Goal: Check status: Check status

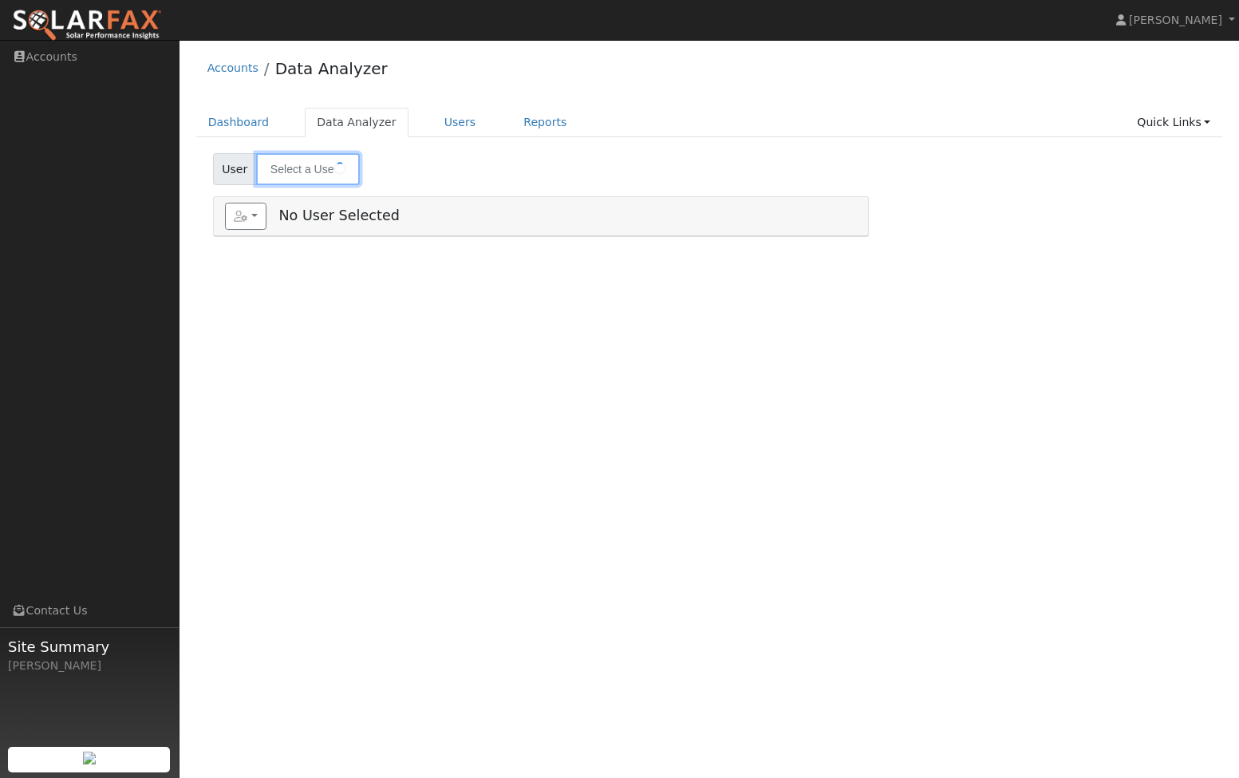
type input "[PERSON_NAME]"
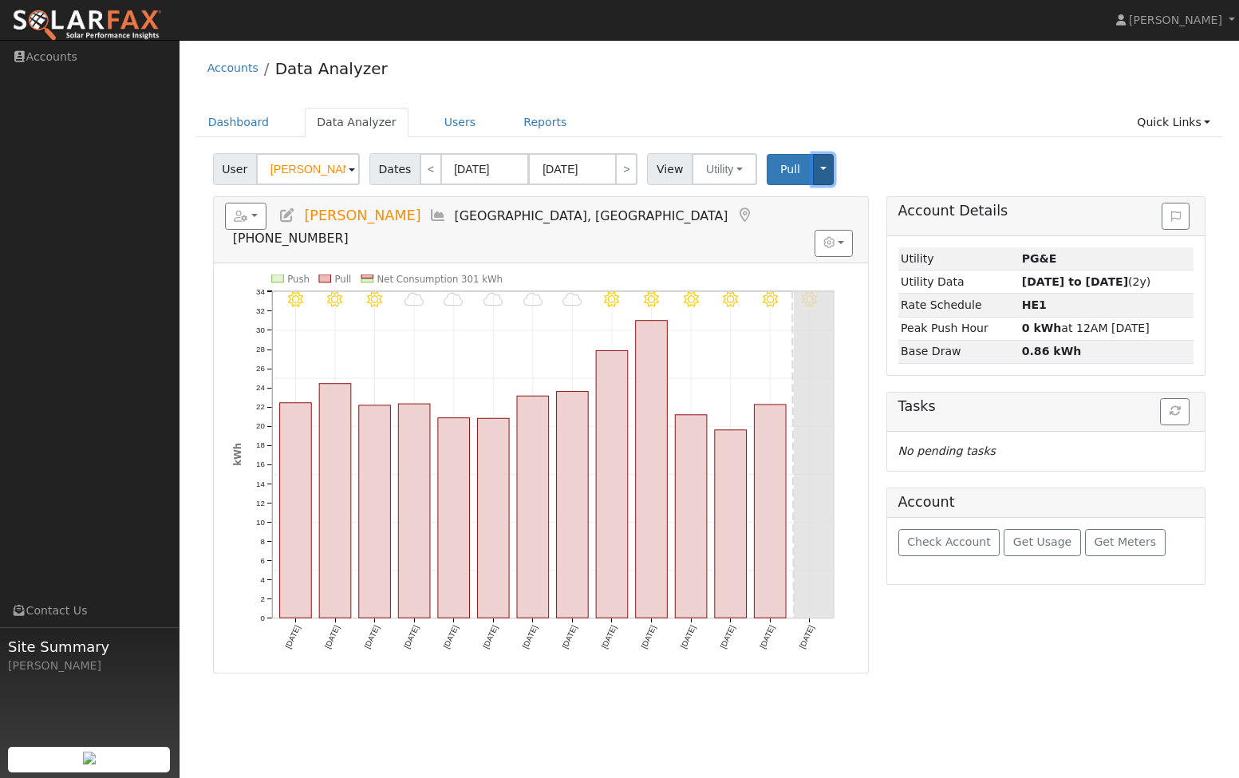
click at [813, 168] on button "Toggle Dropdown" at bounding box center [823, 169] width 21 height 31
click at [859, 199] on link "View" at bounding box center [872, 204] width 121 height 22
click at [624, 274] on icon "10/09 - Clear 10/08 - Clear 10/07 - Clear 10/06 - Clear 10/05 - Clear 10/04 - C…" at bounding box center [541, 473] width 616 height 398
click at [609, 291] on icon at bounding box center [611, 298] width 15 height 15
click at [610, 291] on icon at bounding box center [611, 298] width 15 height 15
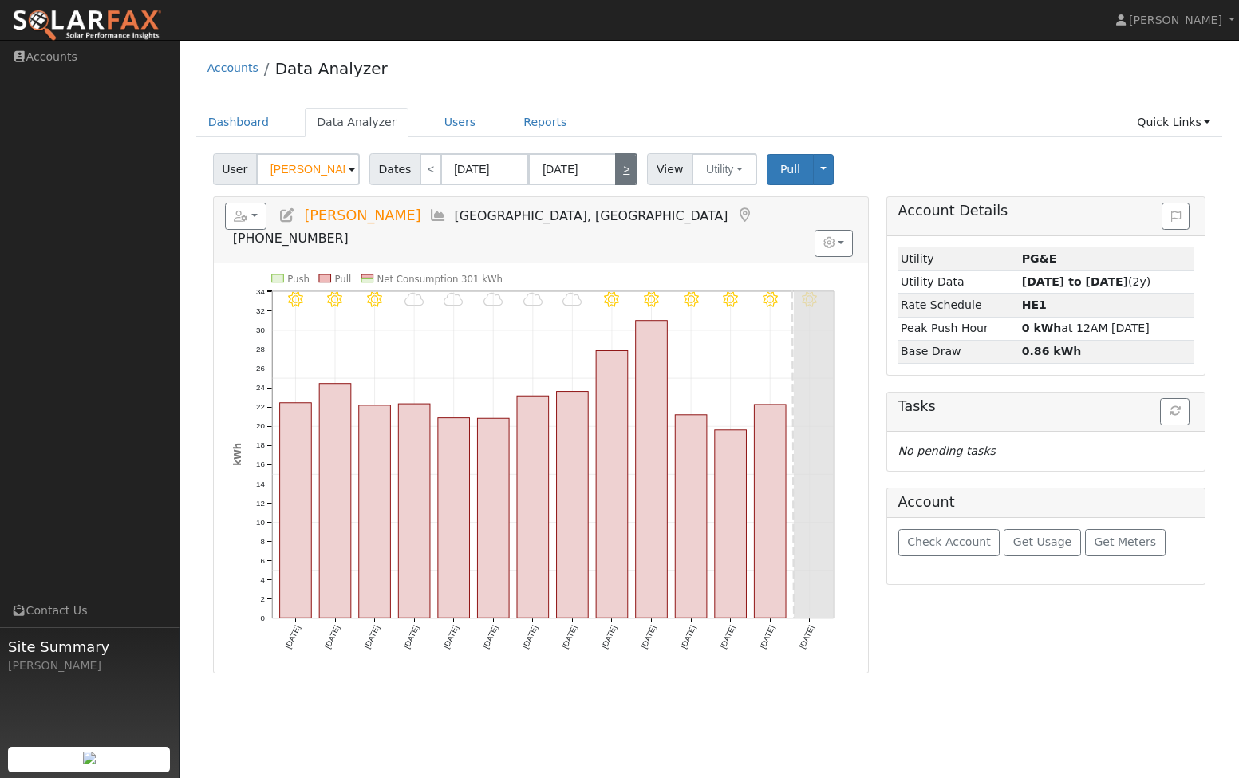
click at [620, 166] on link ">" at bounding box center [626, 169] width 22 height 32
type input "10/10/2025"
type input "10/23/2025"
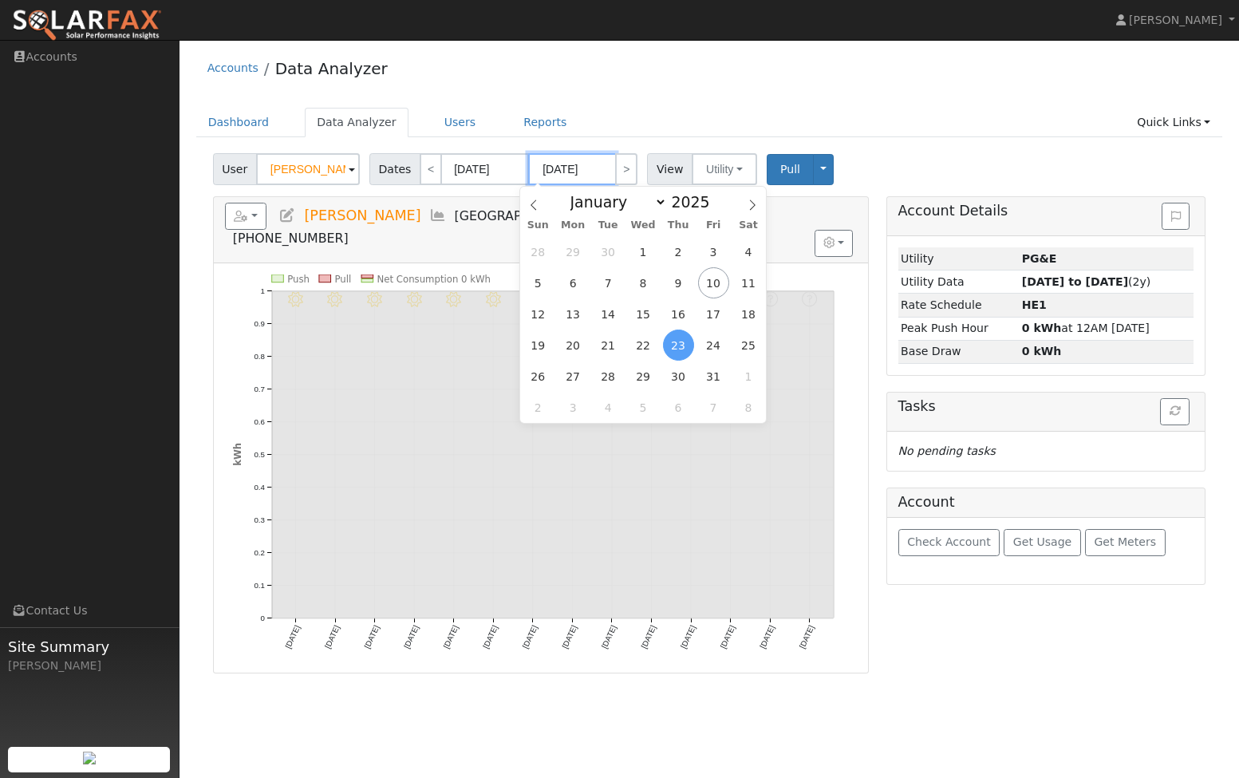
click at [568, 167] on input "10/23/2025" at bounding box center [572, 169] width 88 height 32
drag, startPoint x: 680, startPoint y: 343, endPoint x: 658, endPoint y: 306, distance: 42.9
click at [680, 342] on span "23" at bounding box center [678, 344] width 31 height 31
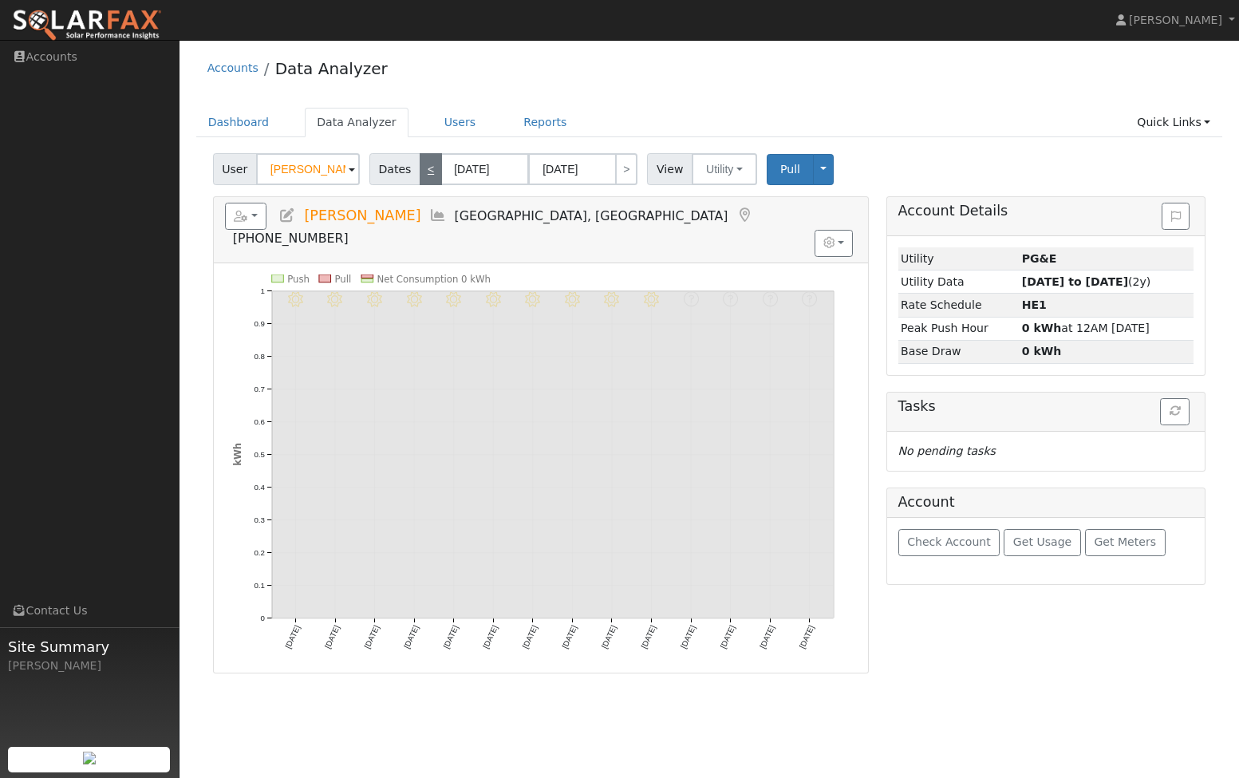
click at [424, 169] on link "<" at bounding box center [430, 169] width 22 height 32
type input "09/26/2025"
type input "10/09/2025"
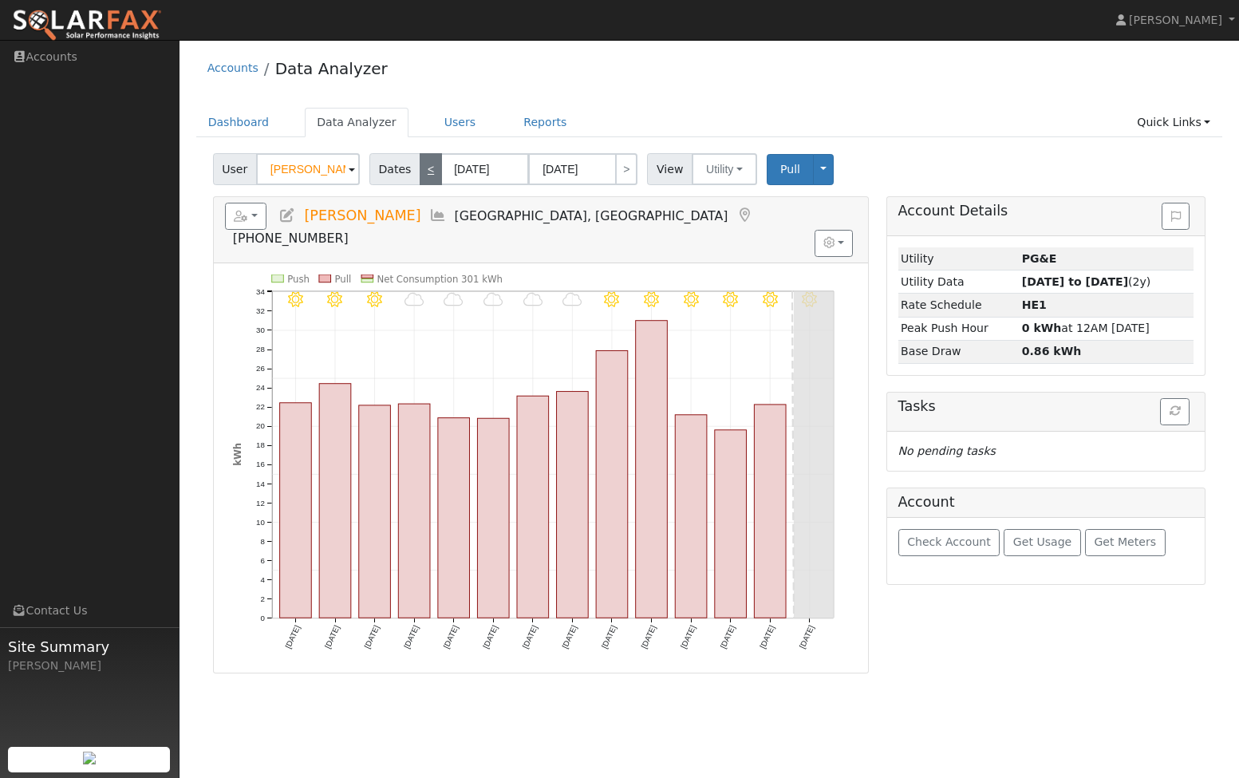
click at [425, 169] on link "<" at bounding box center [430, 169] width 22 height 32
type input "09/12/2025"
type input "09/25/2025"
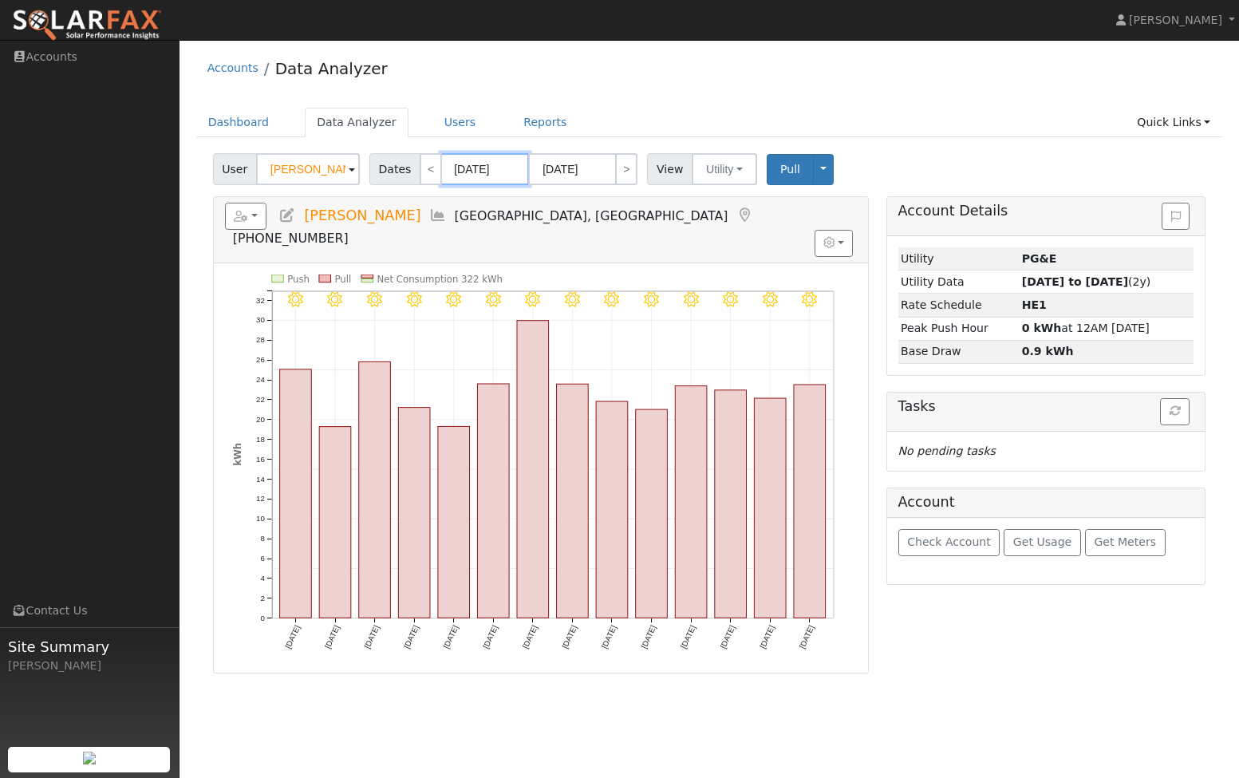
click at [464, 166] on input "09/12/2025" at bounding box center [485, 169] width 88 height 32
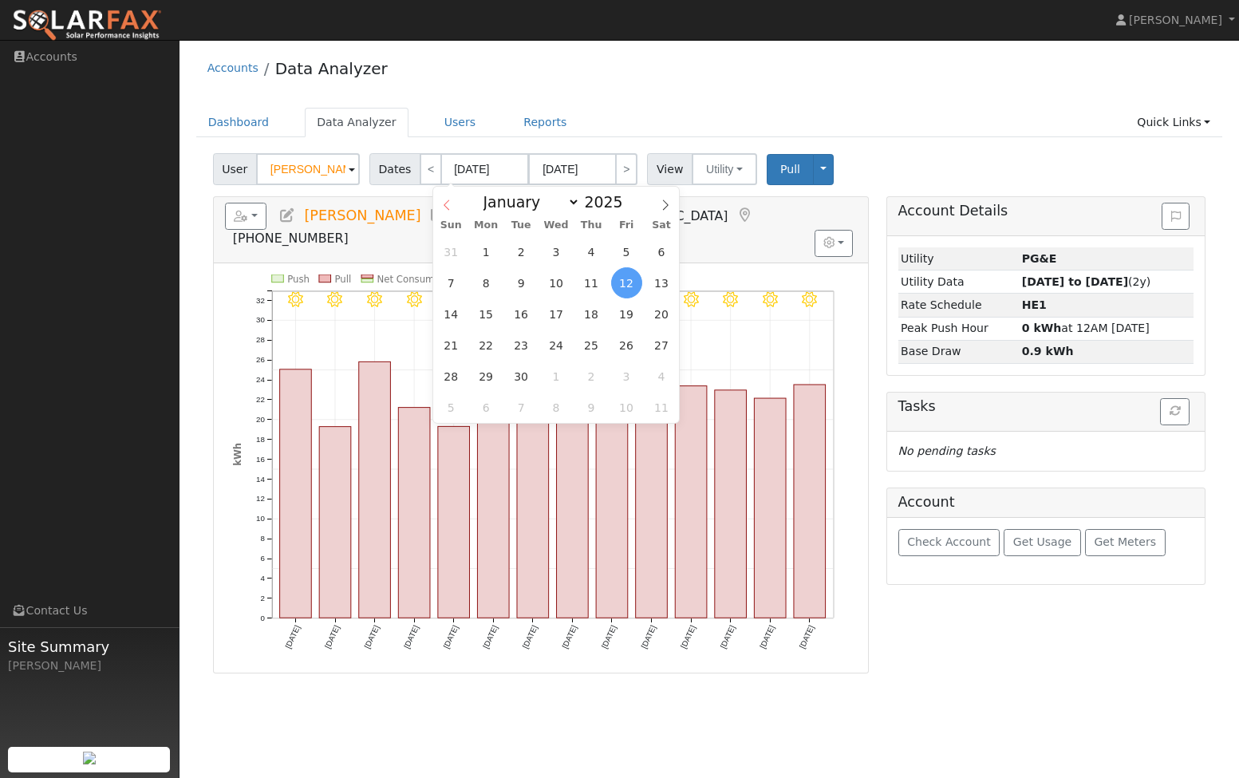
click at [450, 207] on icon at bounding box center [446, 204] width 11 height 11
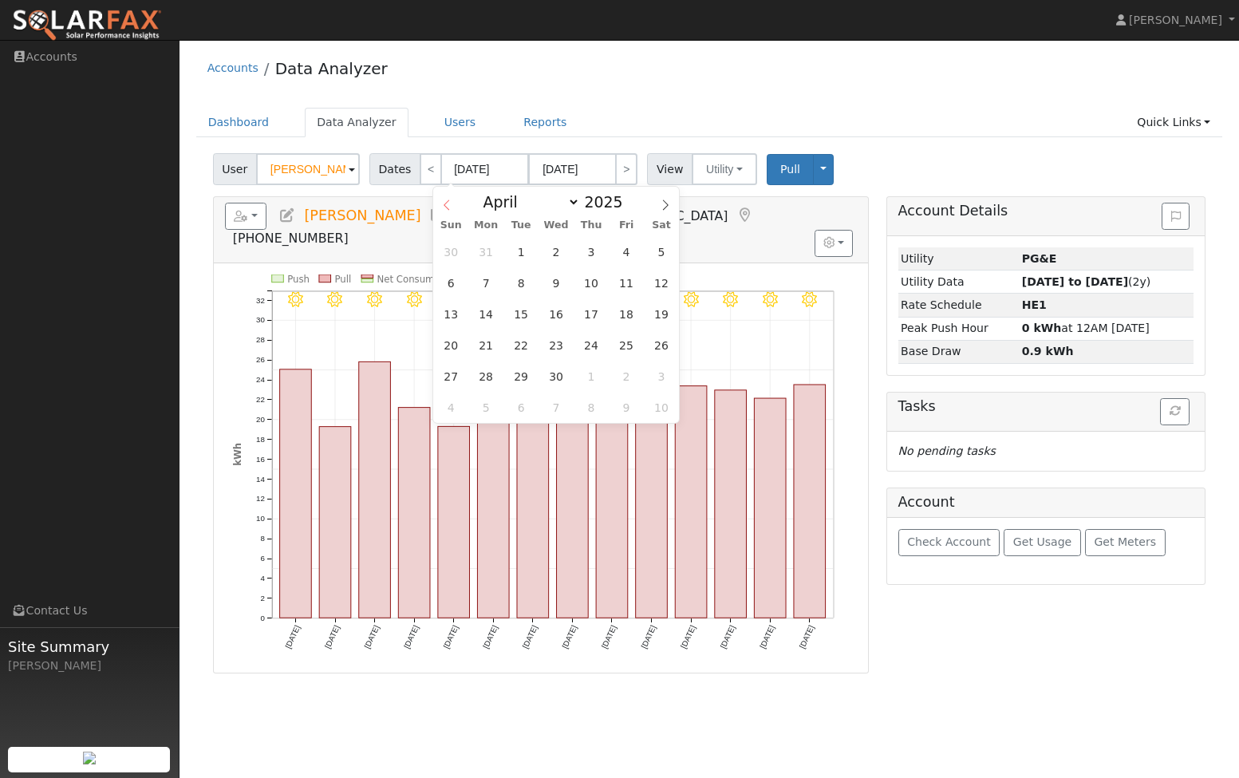
click at [450, 207] on icon at bounding box center [446, 204] width 11 height 11
select select "0"
click at [450, 207] on icon at bounding box center [446, 204] width 11 height 11
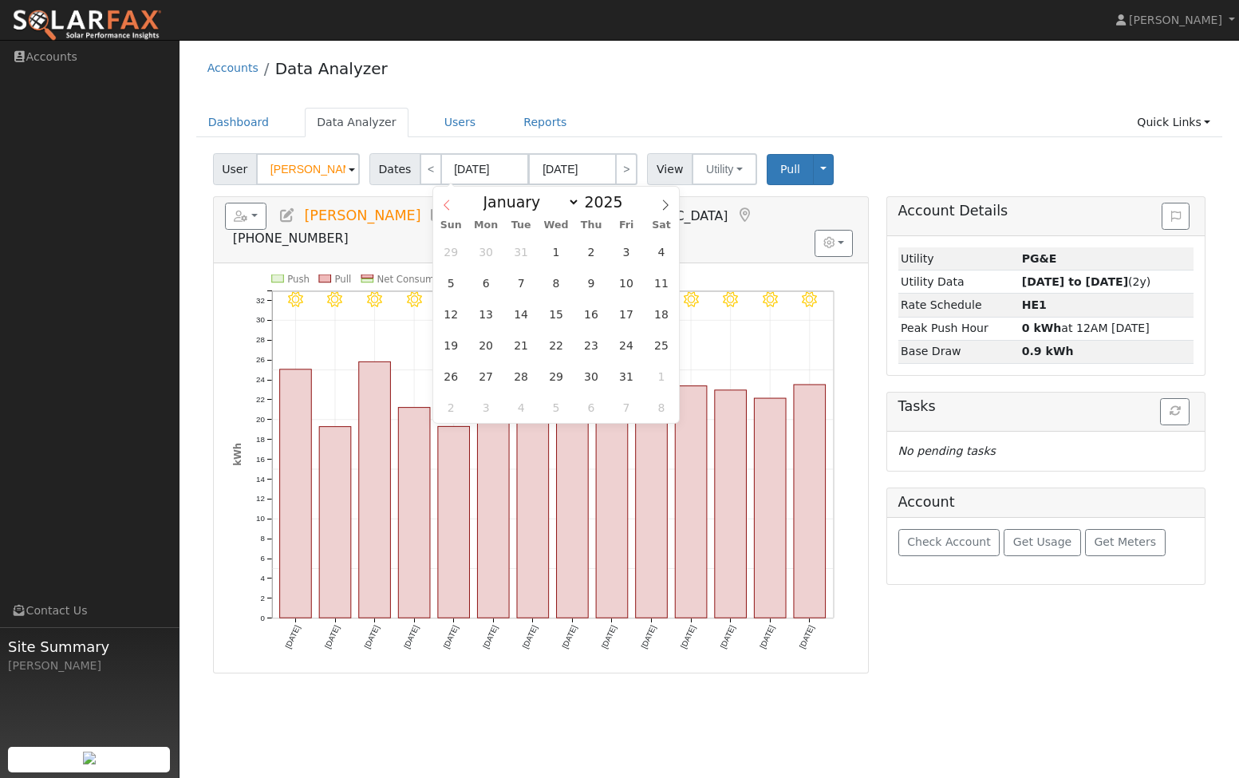
type input "2024"
click at [450, 207] on icon at bounding box center [446, 204] width 11 height 11
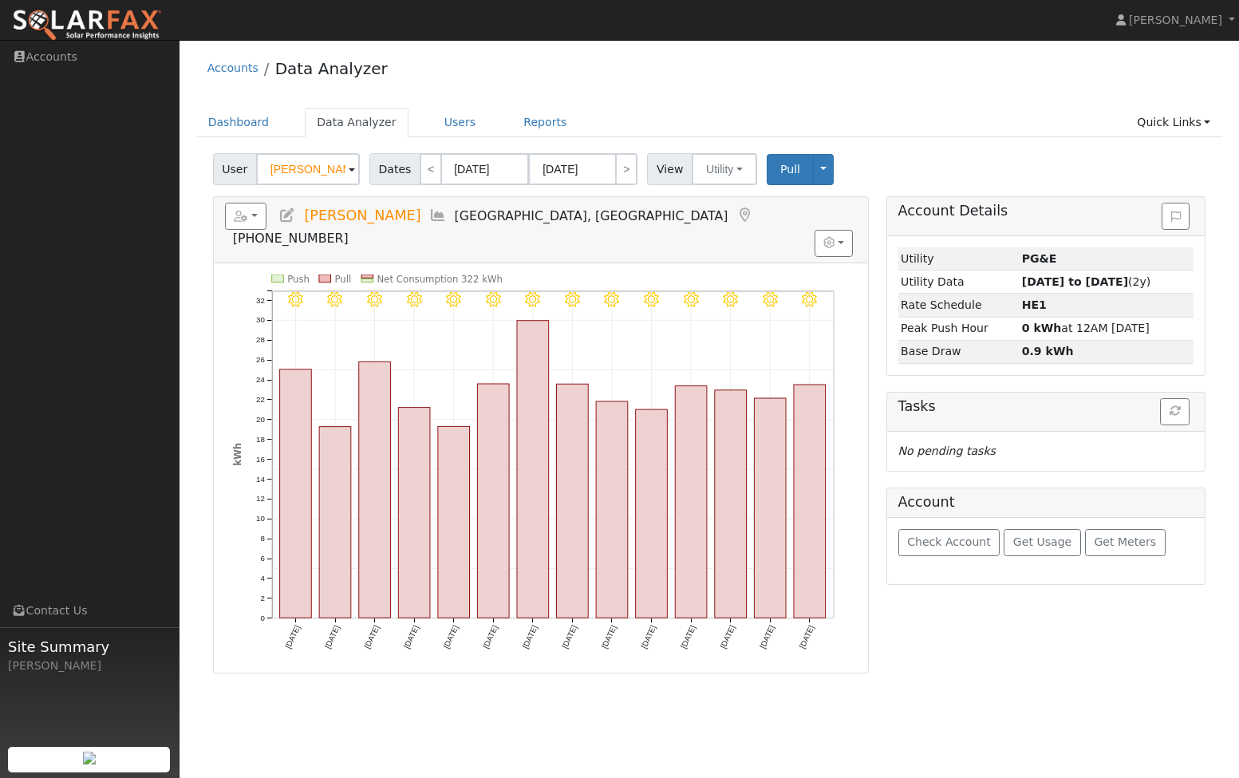
click at [714, 274] on icon "9/25 - Clear 9/24 - Clear 9/23 - Clear 9/22 - Clear 9/21 - Clear 9/20 - Clear 9…" at bounding box center [541, 473] width 616 height 398
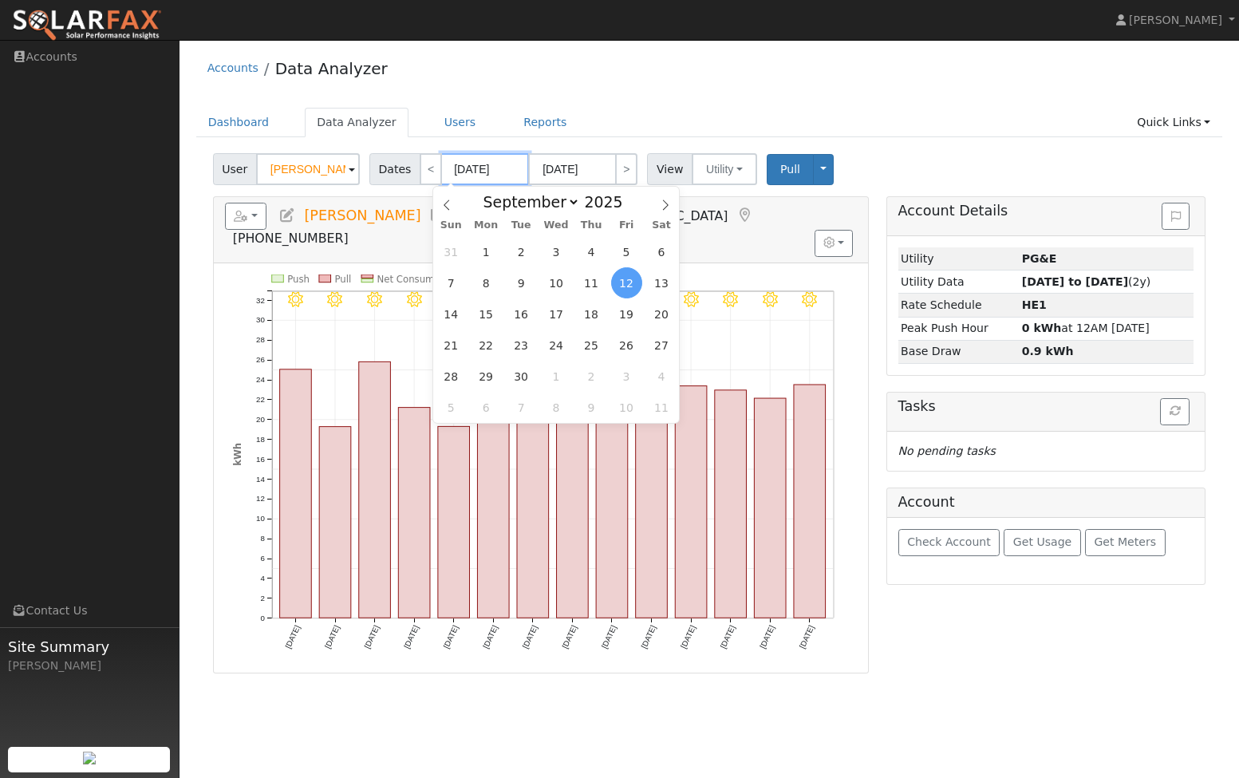
click at [466, 164] on input "09/12/2025" at bounding box center [485, 169] width 88 height 32
click at [444, 209] on icon at bounding box center [446, 204] width 11 height 11
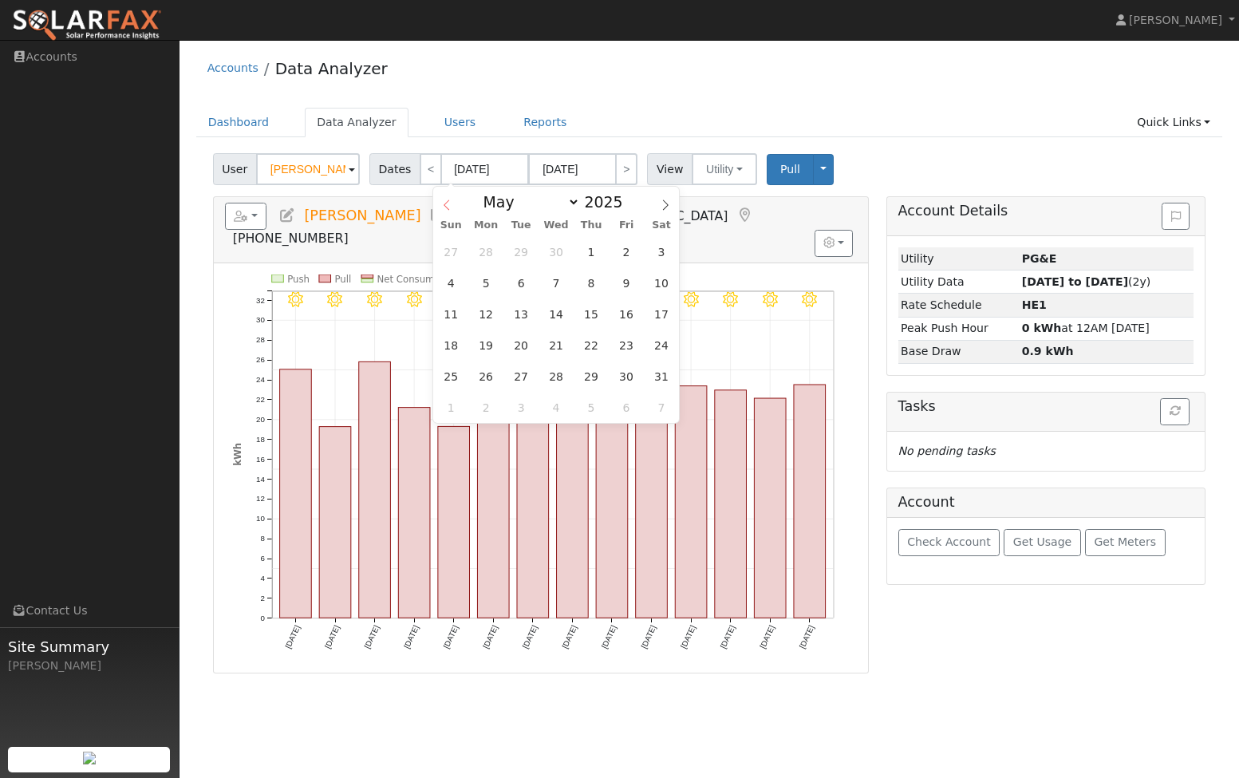
click at [444, 209] on icon at bounding box center [446, 204] width 11 height 11
click at [445, 209] on icon at bounding box center [446, 204] width 11 height 11
select select "0"
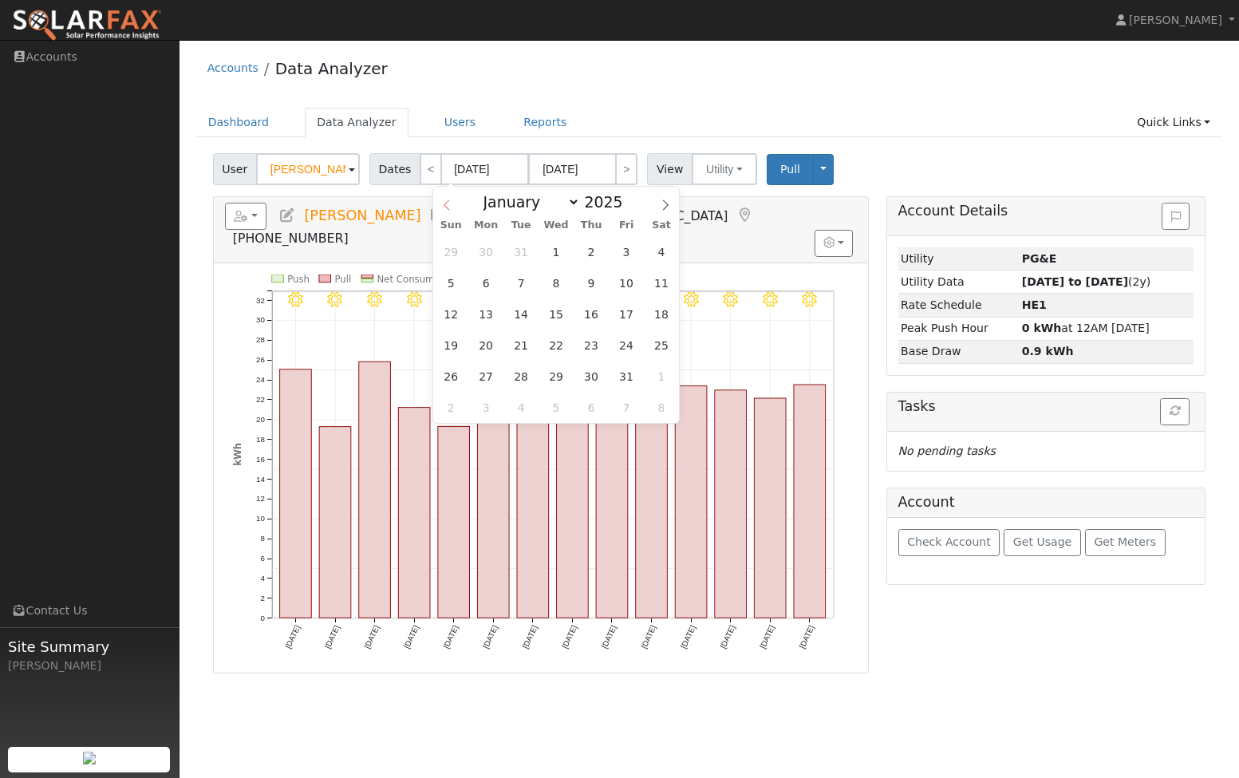
click at [445, 209] on icon at bounding box center [446, 204] width 11 height 11
type input "2024"
click at [445, 209] on icon at bounding box center [446, 204] width 11 height 11
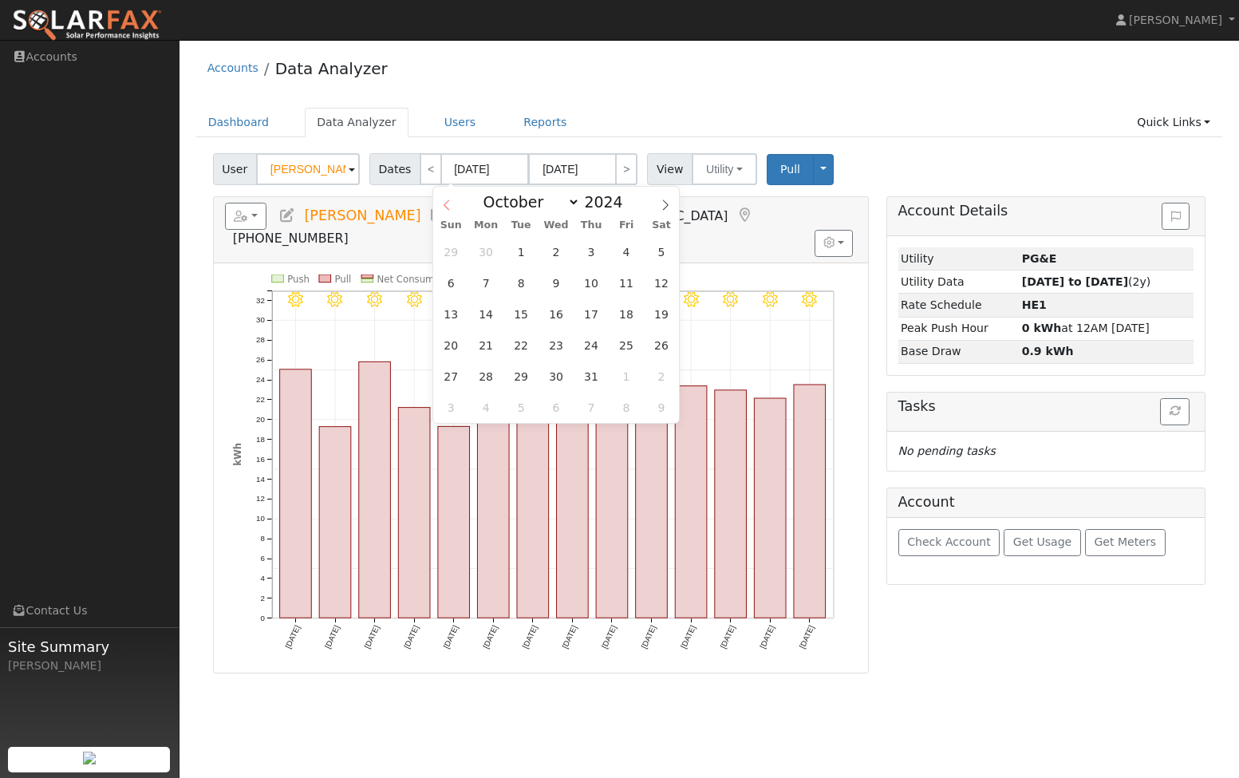
select select "8"
click at [491, 374] on span "30" at bounding box center [486, 375] width 31 height 31
type input "09/30/2024"
type input "10/13/2024"
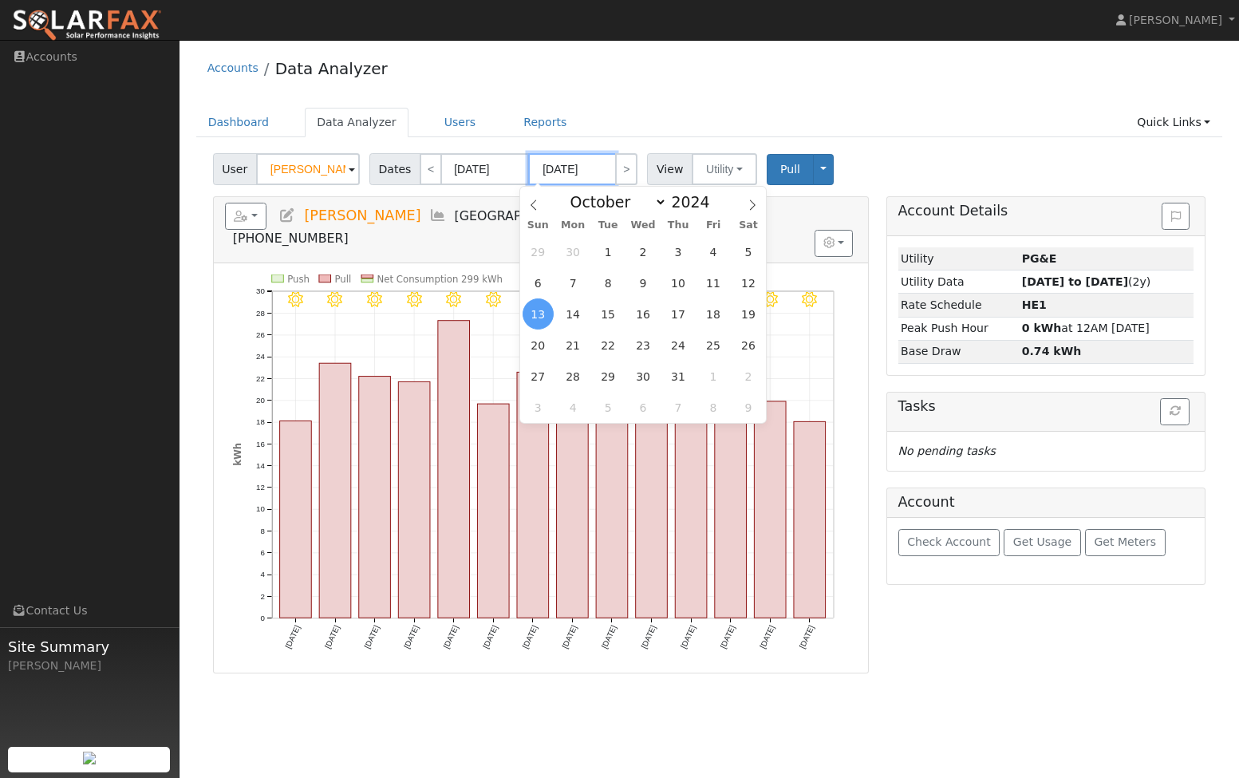
click at [565, 172] on input "10/13/2024" at bounding box center [572, 169] width 88 height 32
click at [752, 207] on icon at bounding box center [751, 204] width 11 height 11
select select "11"
click at [752, 207] on icon at bounding box center [751, 204] width 11 height 11
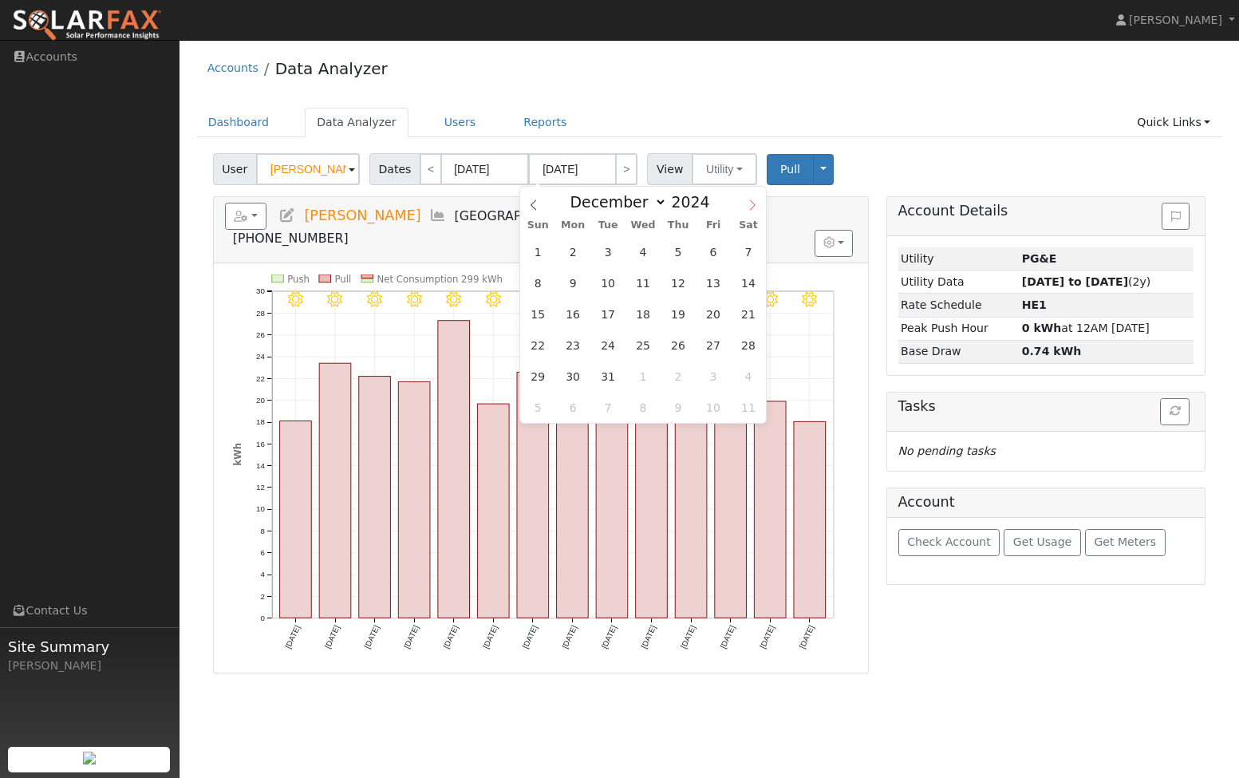
type input "2025"
click at [752, 207] on icon at bounding box center [751, 204] width 11 height 11
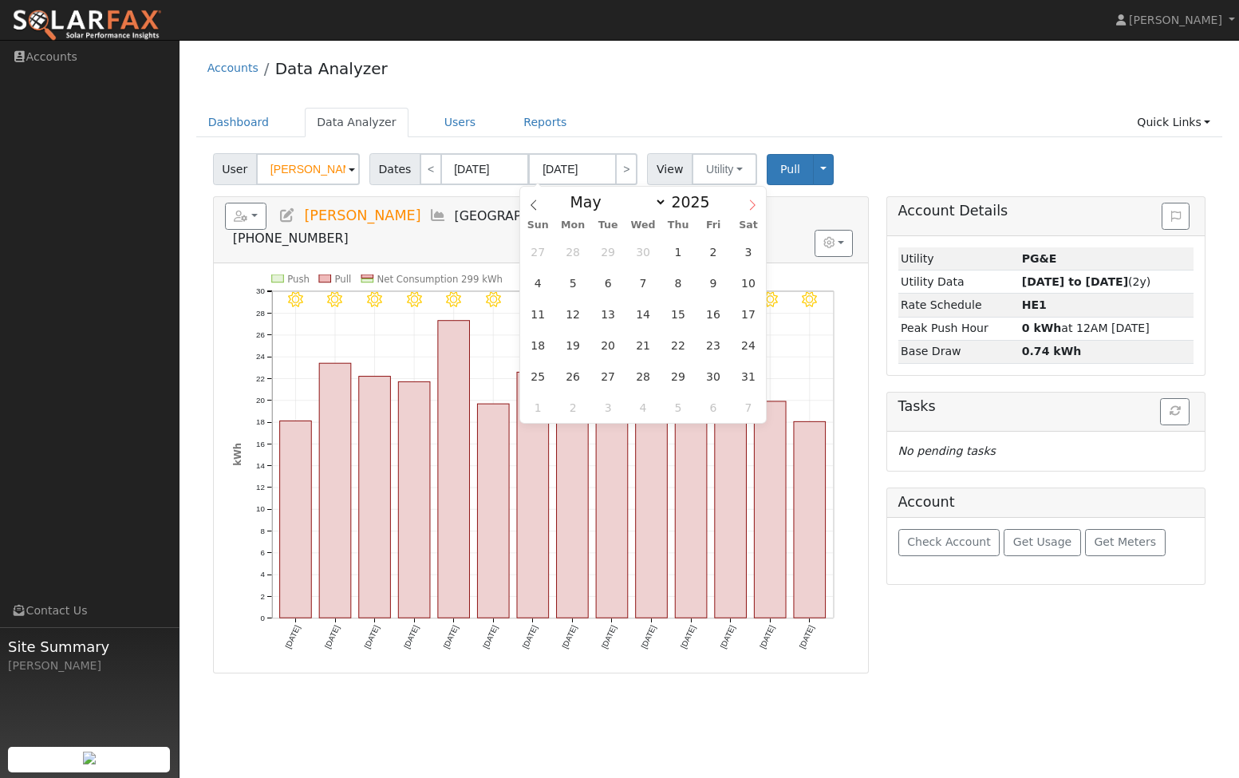
click at [752, 207] on icon at bounding box center [751, 204] width 11 height 11
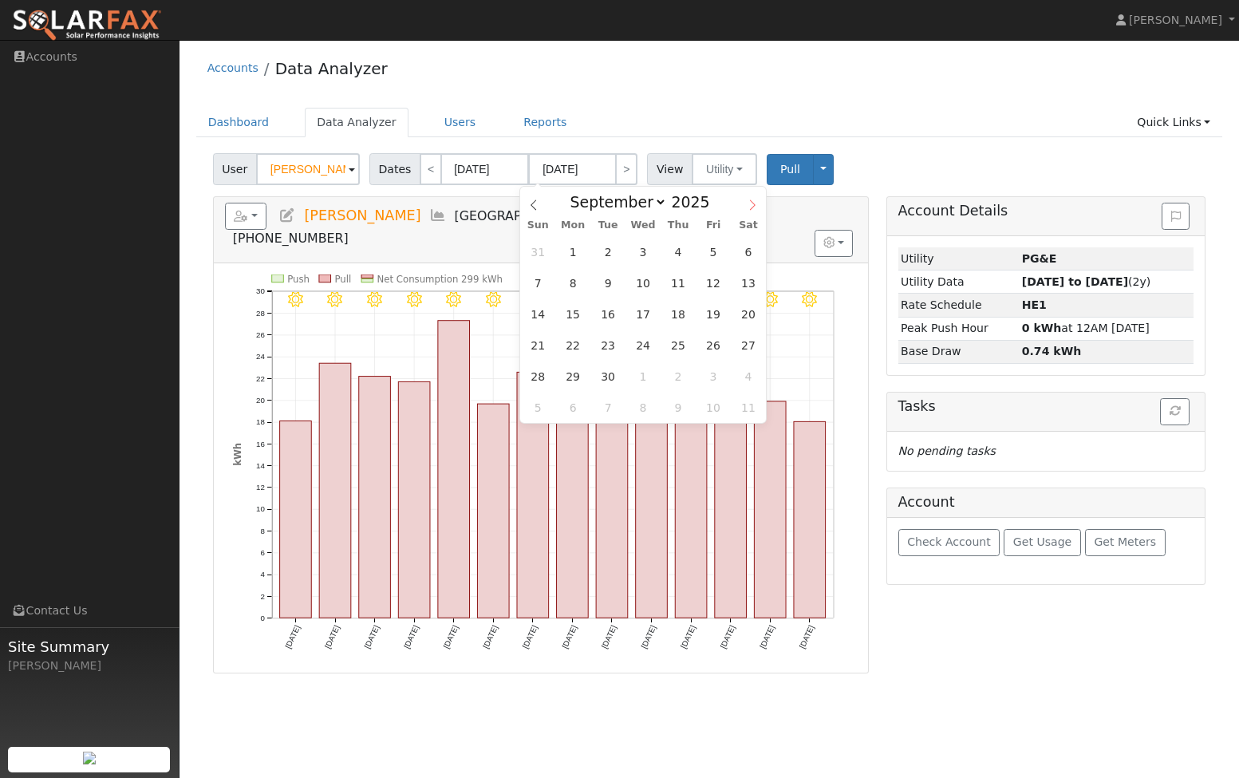
select select "9"
click at [643, 262] on span "1" at bounding box center [643, 251] width 31 height 31
type input "10/01/2025"
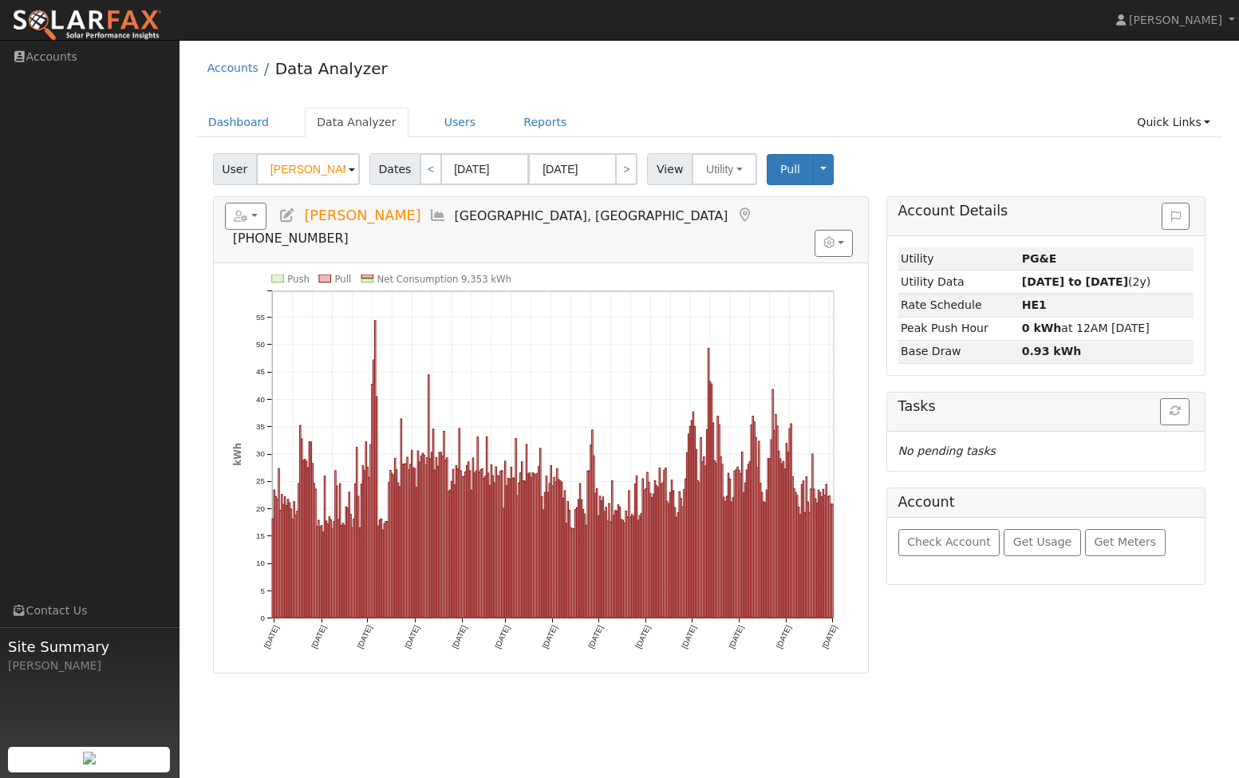
click at [1004, 710] on div "User Profile First name Last name Email Email Notifications No Emails No Emails…" at bounding box center [708, 409] width 1059 height 738
